Goal: Navigation & Orientation: Find specific page/section

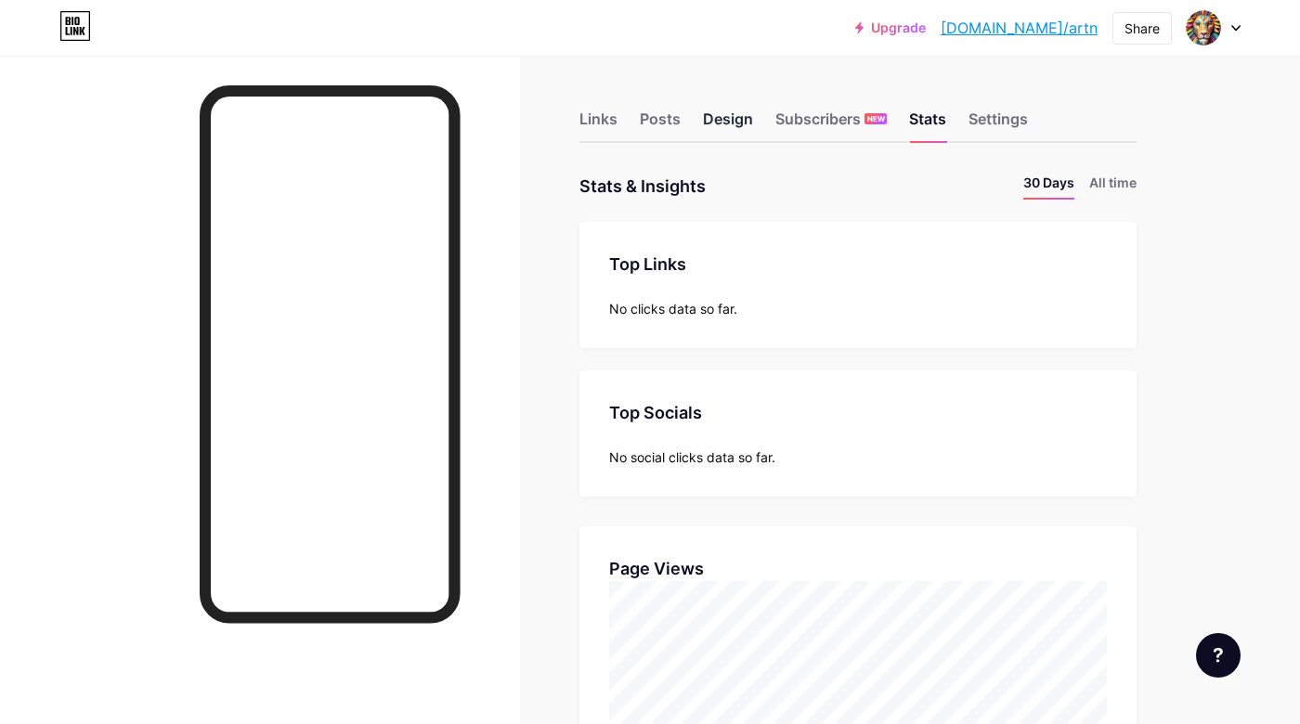
click at [715, 118] on div "Design" at bounding box center [728, 124] width 50 height 33
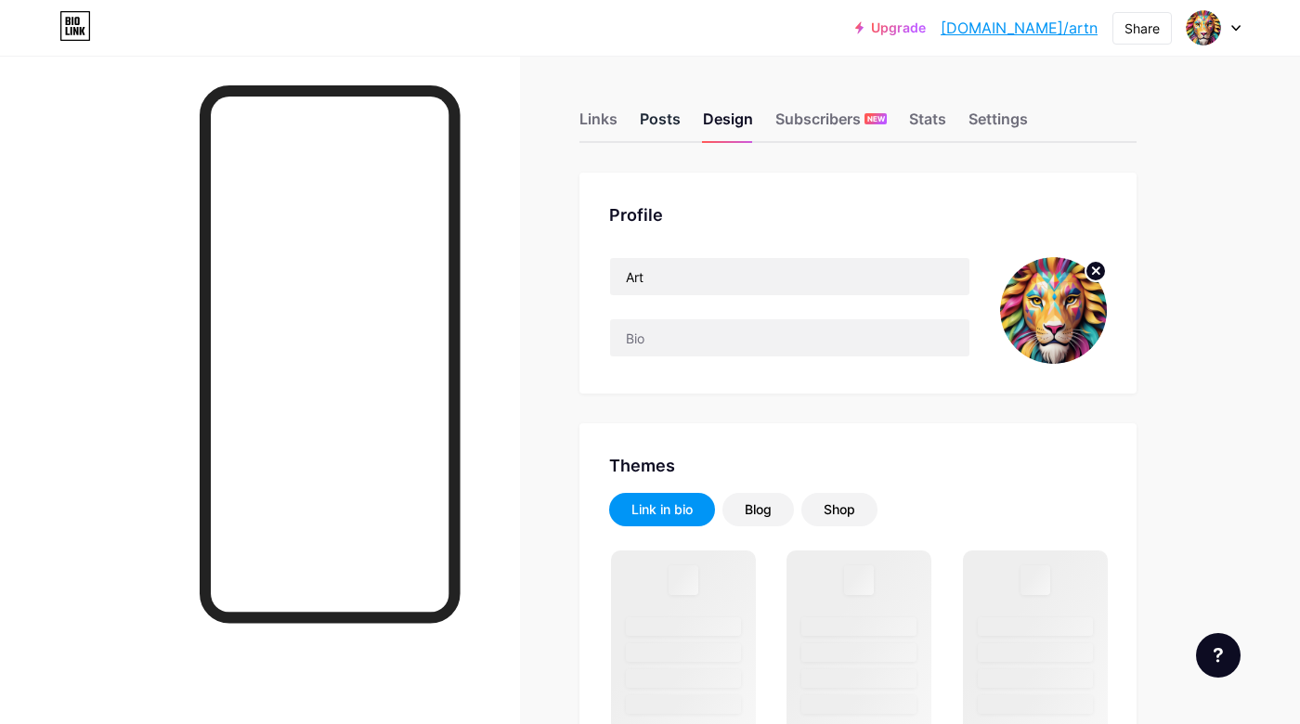
click at [648, 123] on div "Posts" at bounding box center [660, 124] width 41 height 33
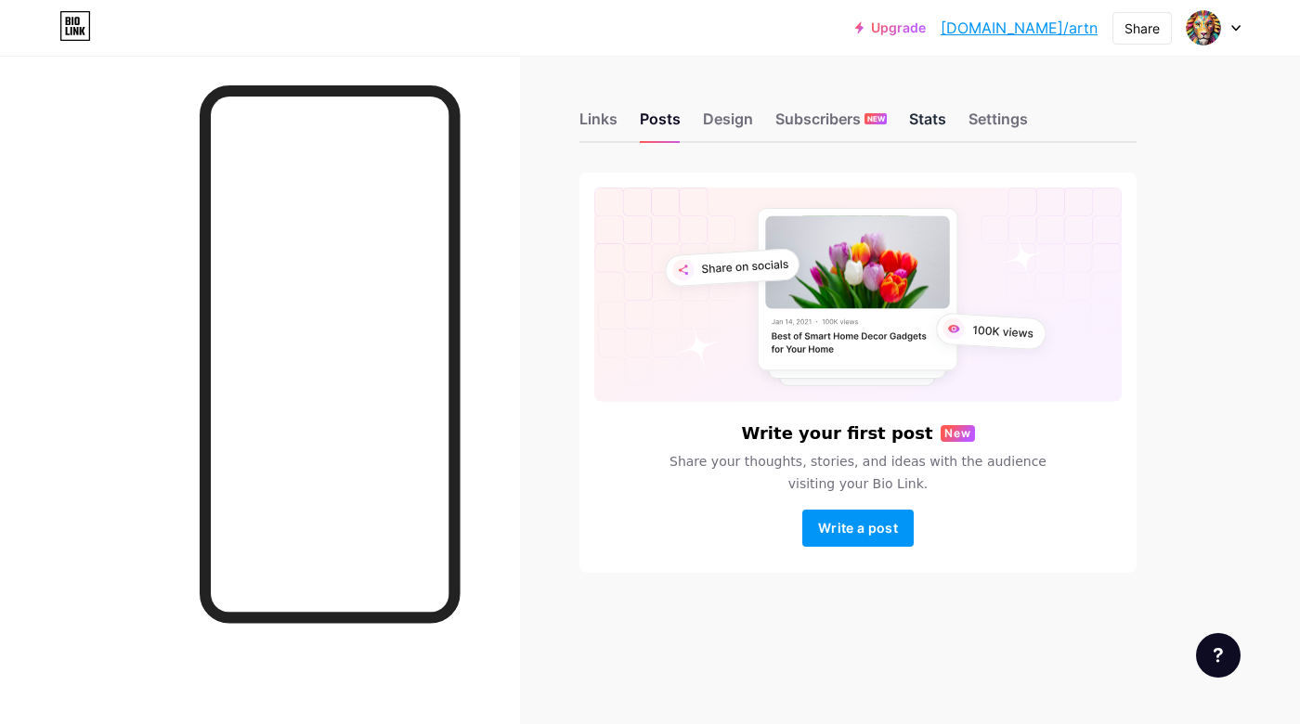
click at [923, 116] on div "Stats" at bounding box center [927, 124] width 37 height 33
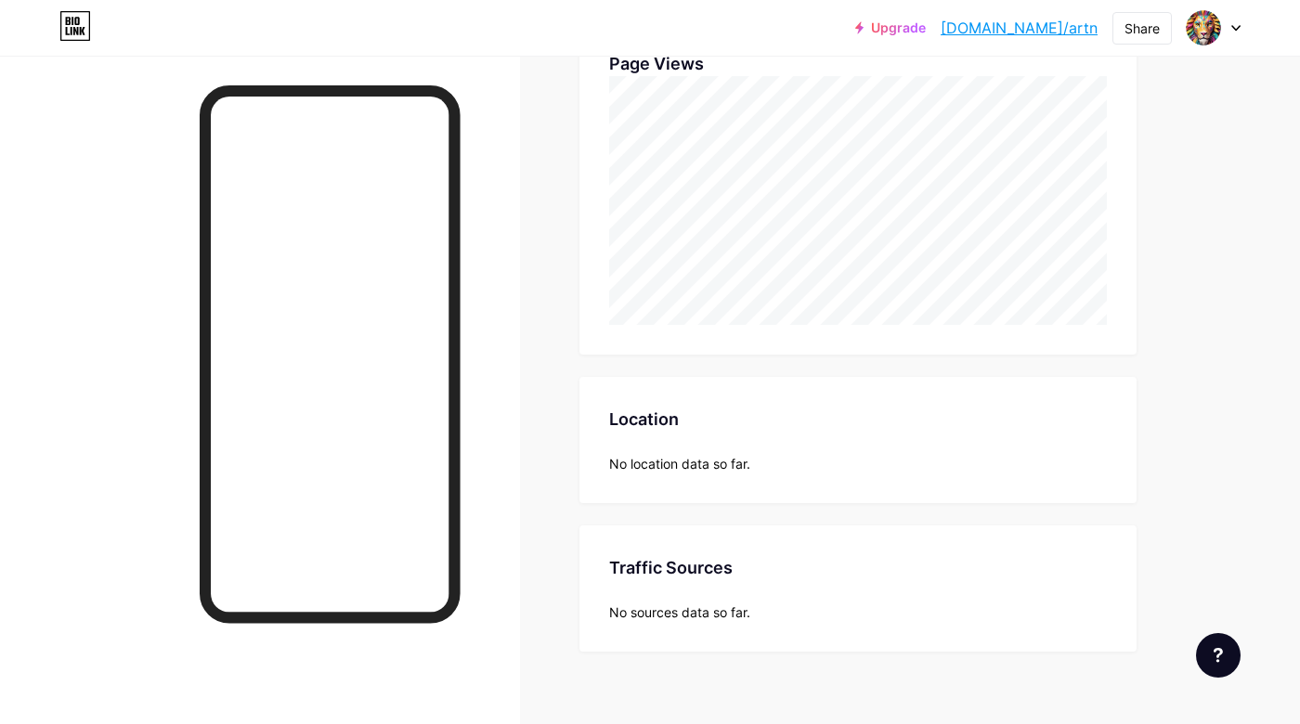
scroll to position [526, 0]
